Goal: Task Accomplishment & Management: Use online tool/utility

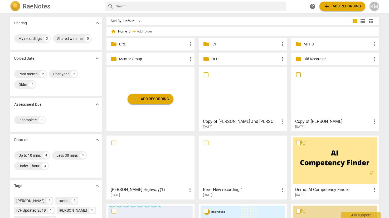
click at [321, 44] on p "MTHS" at bounding box center [338, 44] width 68 height 6
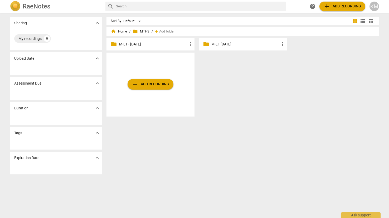
click at [239, 46] on p "M-L1 [DATE]" at bounding box center [246, 44] width 68 height 6
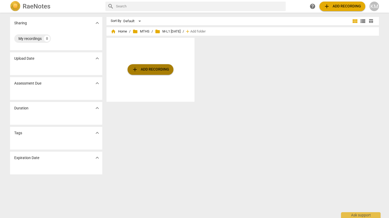
click at [157, 70] on span "add Add recording" at bounding box center [150, 69] width 37 height 6
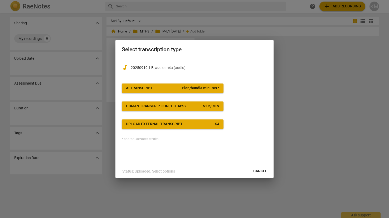
click at [176, 87] on span "AI Transcript Plan/bundle minutes *" at bounding box center [172, 87] width 93 height 5
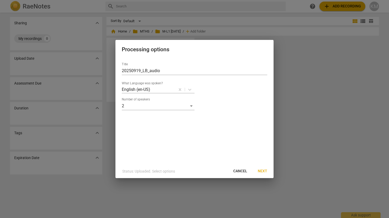
click at [265, 171] on span "Next" at bounding box center [262, 170] width 9 height 5
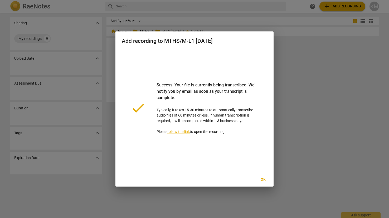
click at [265, 179] on span "Ok" at bounding box center [263, 179] width 8 height 5
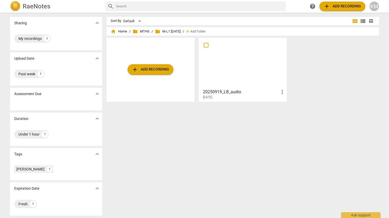
click at [154, 69] on span "add Add recording" at bounding box center [150, 69] width 37 height 6
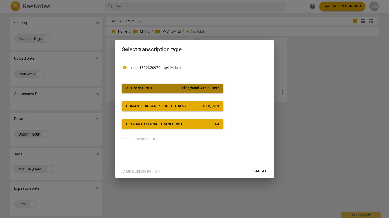
click at [182, 88] on span "AI Transcript Plan/bundle minutes *" at bounding box center [172, 87] width 93 height 5
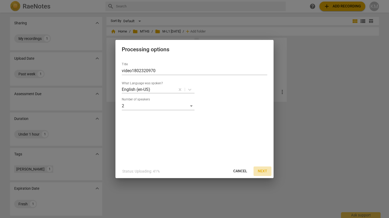
click at [264, 170] on span "Next" at bounding box center [262, 170] width 9 height 5
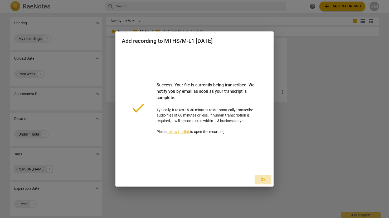
click at [264, 179] on span "Ok" at bounding box center [263, 179] width 8 height 5
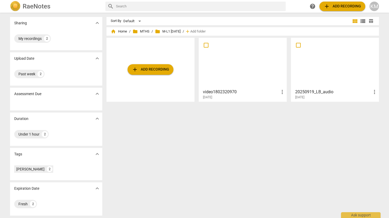
click at [155, 70] on span "add Add recording" at bounding box center [150, 69] width 37 height 6
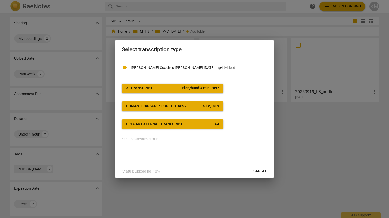
click at [187, 88] on span "Plan/bundle minutes *" at bounding box center [200, 87] width 37 height 5
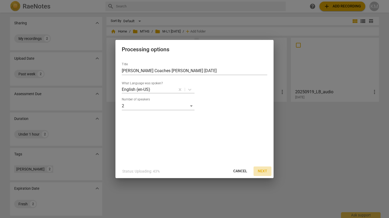
click at [264, 172] on span "Next" at bounding box center [262, 170] width 9 height 5
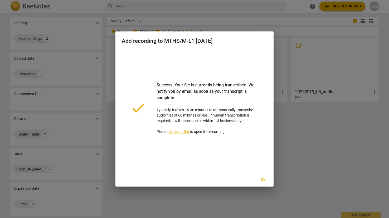
click at [265, 179] on span "Ok" at bounding box center [263, 179] width 8 height 5
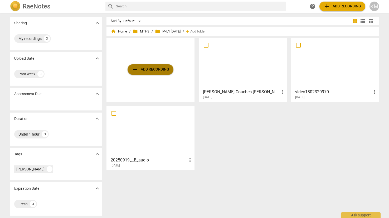
click at [159, 72] on span "add Add recording" at bounding box center [150, 69] width 37 height 6
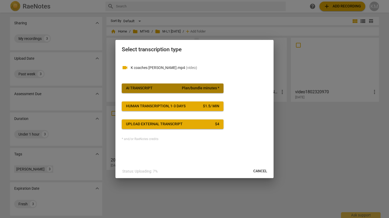
click at [185, 87] on span "Plan/bundle minutes *" at bounding box center [200, 87] width 37 height 5
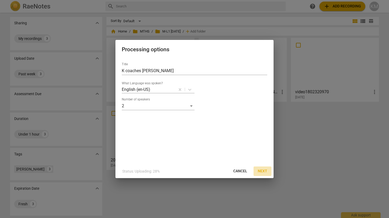
click at [267, 171] on span "Next" at bounding box center [262, 170] width 9 height 5
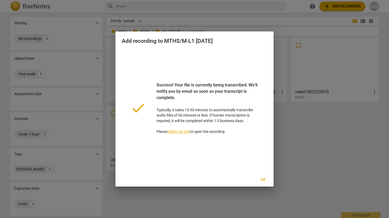
click at [266, 179] on span "Ok" at bounding box center [263, 179] width 8 height 5
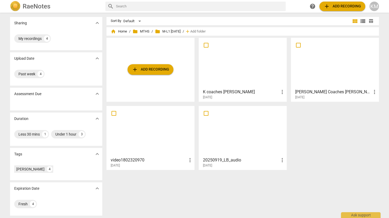
click at [158, 70] on span "add Add recording" at bounding box center [150, 69] width 37 height 6
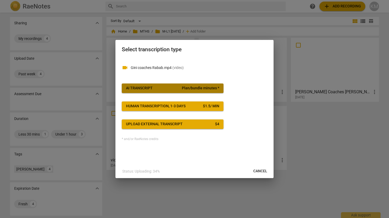
click at [180, 87] on span "AI Transcript Plan/bundle minutes *" at bounding box center [172, 87] width 93 height 5
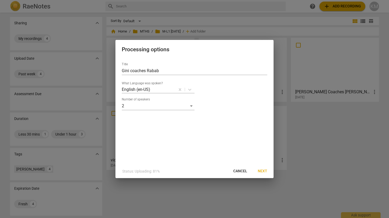
click at [266, 171] on span "Next" at bounding box center [262, 170] width 9 height 5
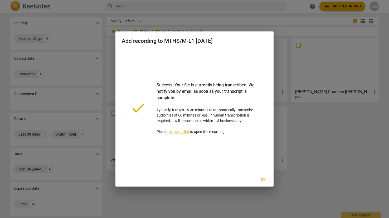
click at [265, 179] on span "Ok" at bounding box center [263, 179] width 8 height 5
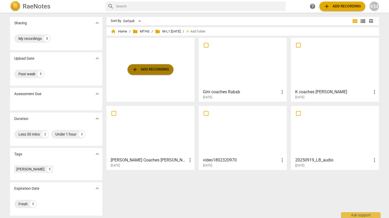
click at [161, 71] on span "add Add recording" at bounding box center [150, 69] width 37 height 6
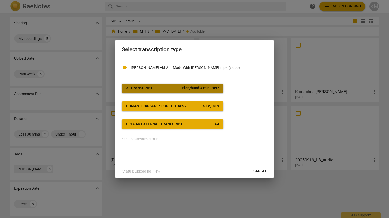
click at [197, 87] on span "Plan/bundle minutes *" at bounding box center [200, 87] width 37 height 5
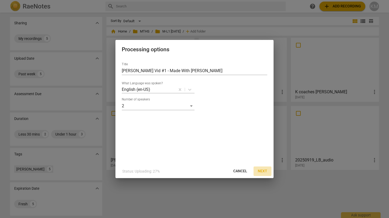
click at [264, 170] on span "Next" at bounding box center [262, 170] width 9 height 5
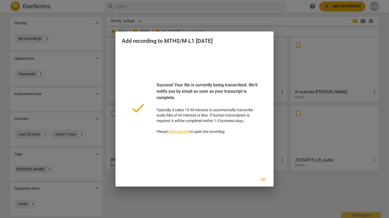
click at [264, 178] on span "Ok" at bounding box center [263, 179] width 8 height 5
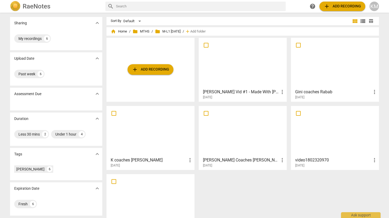
click at [252, 68] on div at bounding box center [243, 63] width 84 height 47
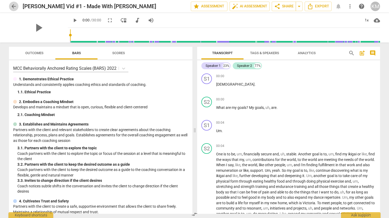
click at [14, 6] on span "arrow_back" at bounding box center [14, 6] width 6 height 6
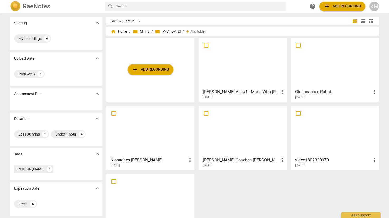
click at [331, 61] on div at bounding box center [335, 63] width 84 height 47
click at [164, 126] on div at bounding box center [150, 131] width 84 height 47
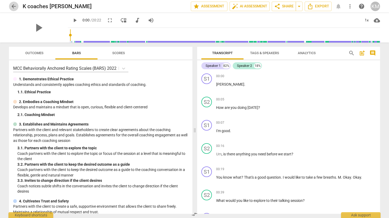
click at [13, 7] on span "arrow_back" at bounding box center [14, 6] width 6 height 6
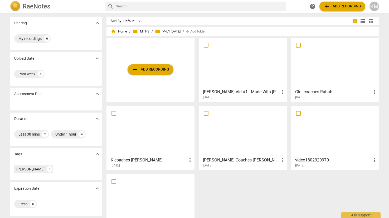
click at [245, 132] on div at bounding box center [243, 131] width 84 height 47
click at [330, 126] on div at bounding box center [335, 131] width 84 height 47
click at [163, 188] on div at bounding box center [150, 199] width 84 height 47
